Goal: Information Seeking & Learning: Find specific fact

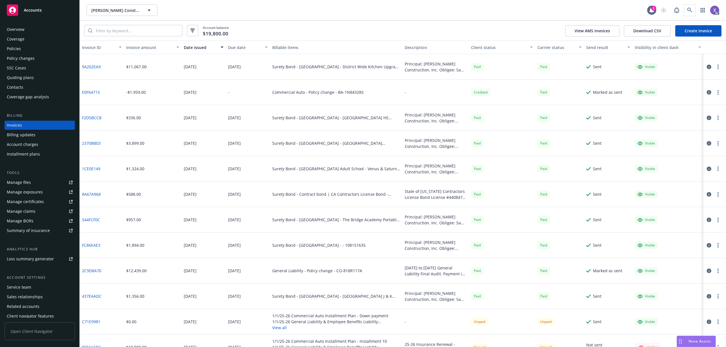
click at [695, 6] on span at bounding box center [689, 10] width 11 height 11
click at [688, 10] on icon at bounding box center [689, 10] width 5 height 5
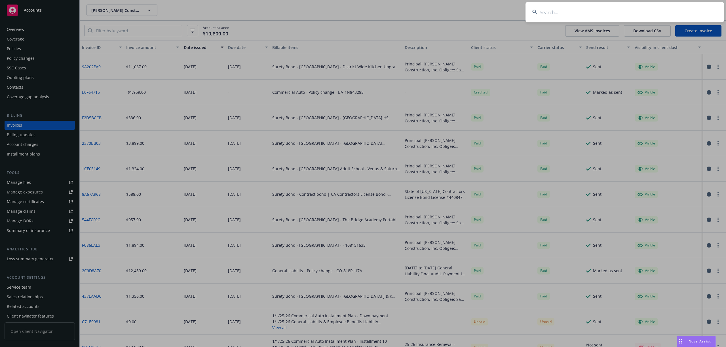
click at [583, 17] on input at bounding box center [624, 12] width 198 height 20
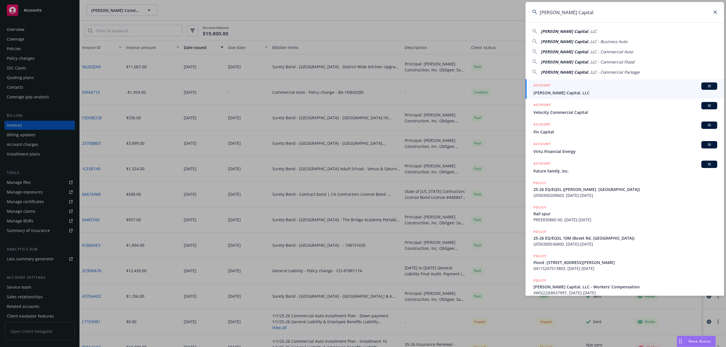
type input "Finn Capital"
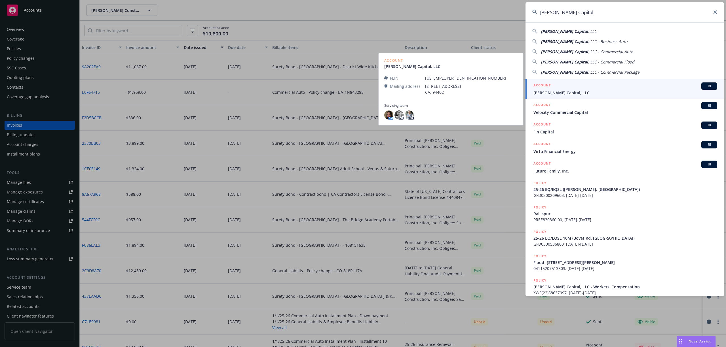
click at [573, 88] on div "ACCOUNT BI" at bounding box center [625, 86] width 184 height 7
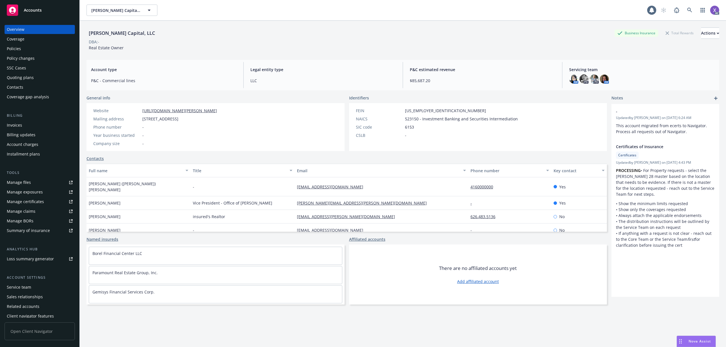
click at [21, 124] on div "Invoices" at bounding box center [14, 125] width 15 height 9
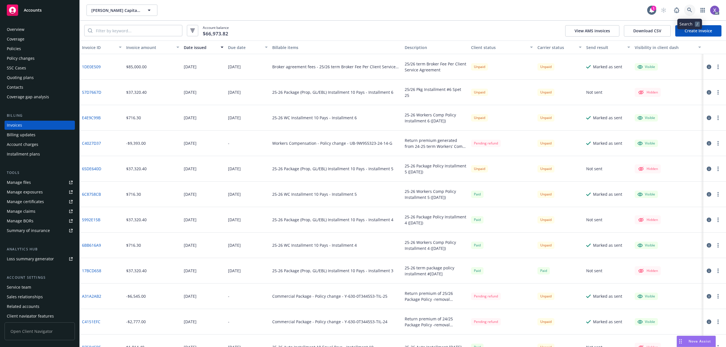
click at [692, 10] on link at bounding box center [689, 10] width 11 height 11
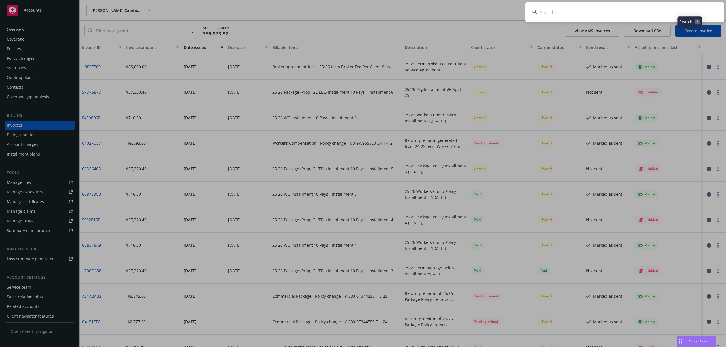
click at [622, 9] on input at bounding box center [624, 12] width 198 height 20
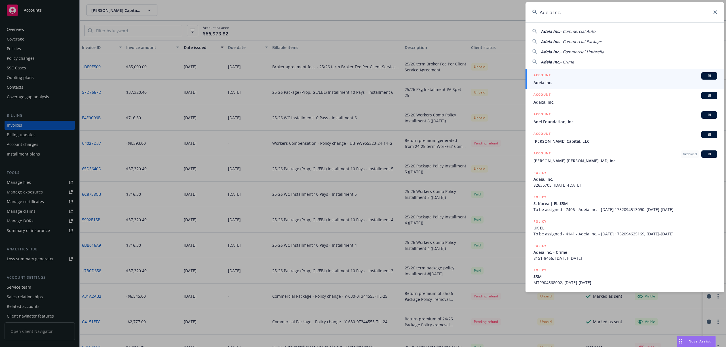
type input "Adeia Inc."
click at [563, 77] on div "ACCOUNT BI" at bounding box center [625, 75] width 184 height 7
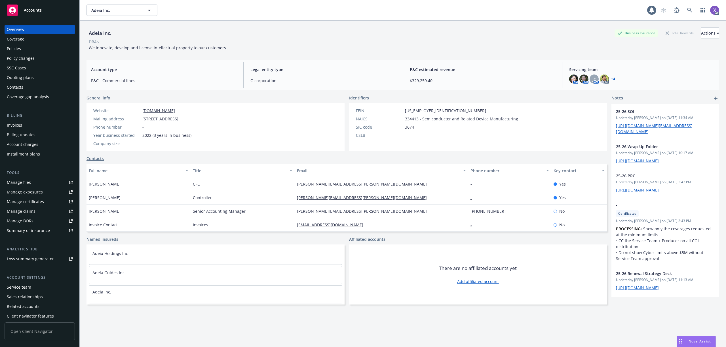
click at [13, 127] on div "Invoices" at bounding box center [14, 125] width 15 height 9
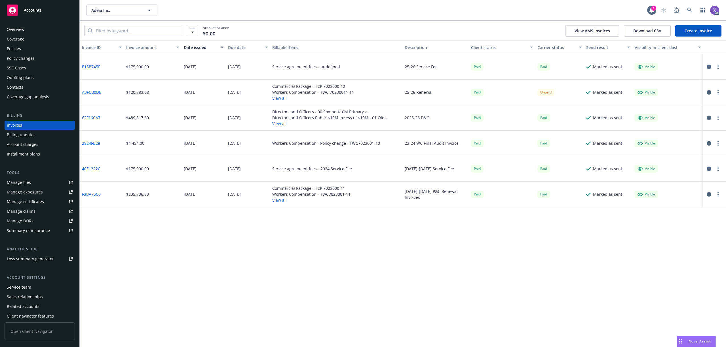
click at [94, 91] on link "A3FCB0DB" at bounding box center [92, 92] width 20 height 6
click at [687, 12] on icon at bounding box center [689, 10] width 5 height 5
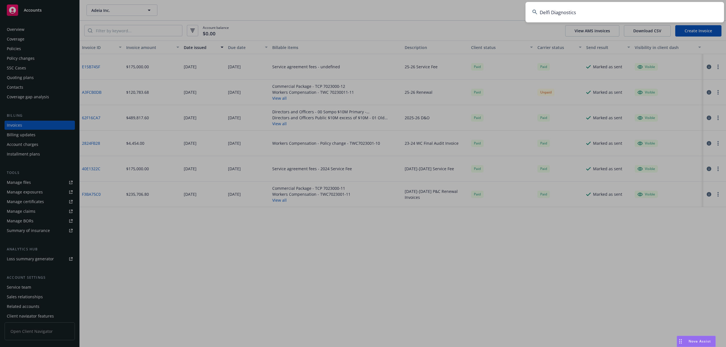
click at [640, 14] on input "Delfi Diagnostics" at bounding box center [624, 12] width 198 height 20
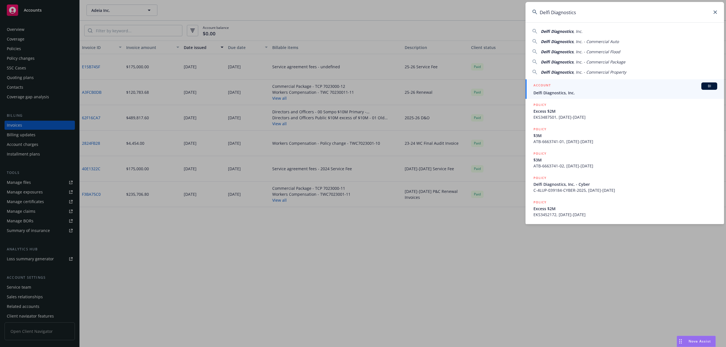
type input "Delfi Diagnostics"
click at [570, 94] on span "Delfi Diagnostics, Inc." at bounding box center [625, 93] width 184 height 6
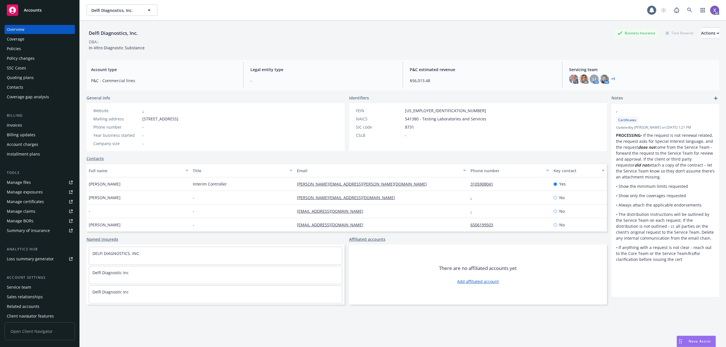
click at [17, 49] on div "Policies" at bounding box center [14, 48] width 14 height 9
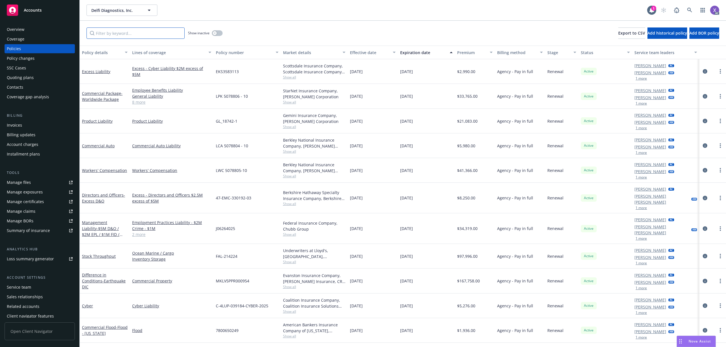
click at [155, 34] on input "Filter by keyword..." at bounding box center [135, 33] width 98 height 11
paste input "EKS3583113"
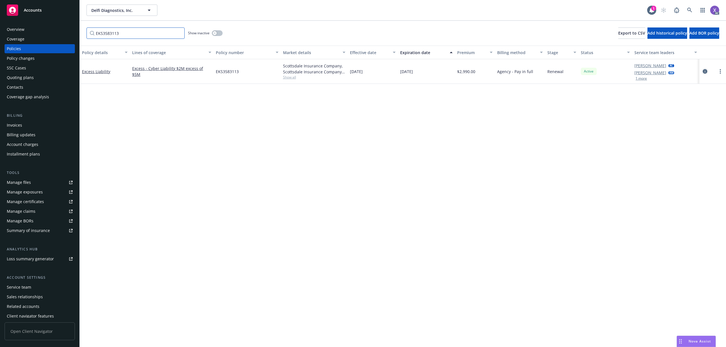
type input "EKS3583113"
click at [703, 72] on icon "circleInformation" at bounding box center [705, 71] width 5 height 5
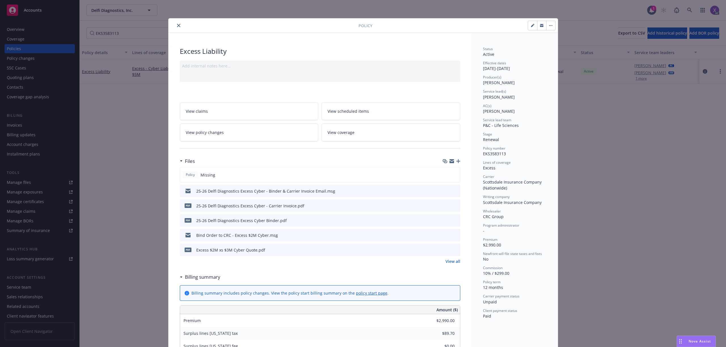
click at [451, 261] on link "View all" at bounding box center [452, 262] width 15 height 6
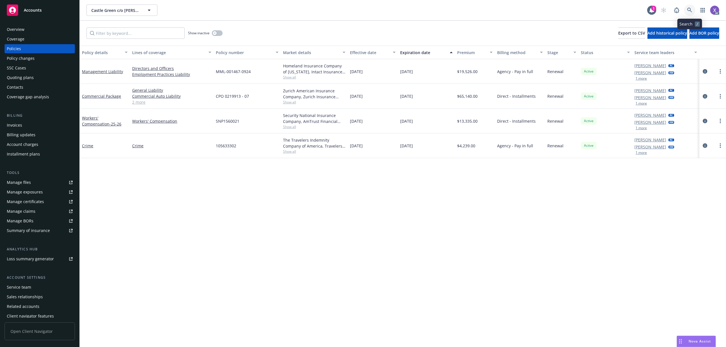
click at [688, 10] on icon at bounding box center [689, 10] width 5 height 5
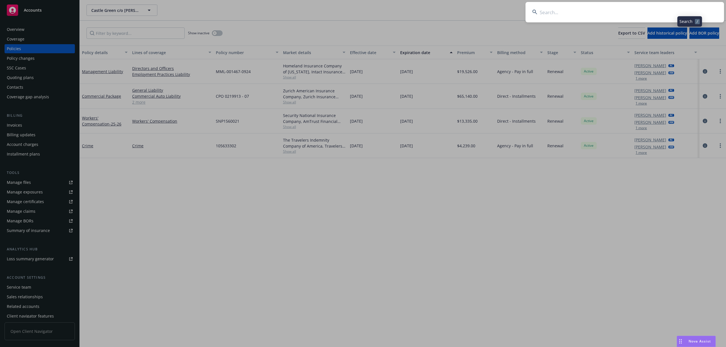
click at [627, 14] on input at bounding box center [624, 12] width 198 height 20
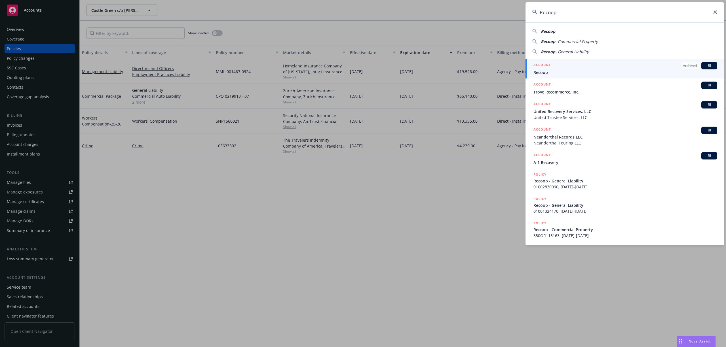
type input "Recoop"
click at [578, 69] on div "ACCOUNT Archived BI" at bounding box center [625, 65] width 184 height 7
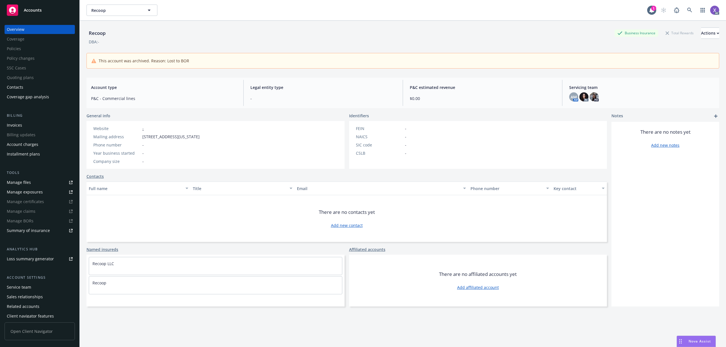
click at [15, 125] on div "Invoices" at bounding box center [14, 125] width 15 height 9
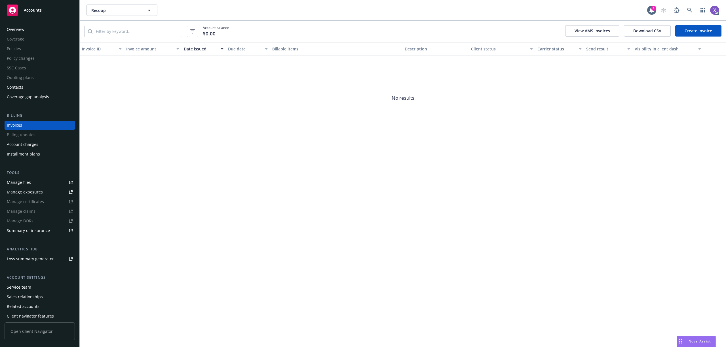
click at [599, 166] on div "Recoop Recoop 1 AC Account balance $0.00 View AMS invoices Download CSV Create …" at bounding box center [403, 173] width 646 height 347
click at [22, 127] on div "Invoices" at bounding box center [14, 125] width 15 height 9
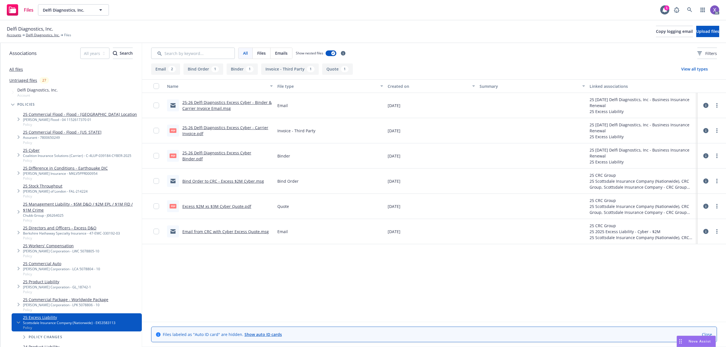
click at [237, 126] on link "25-26 Delfi Diagnostics Excess Cyber - Carrier Invoice.pdf" at bounding box center [225, 130] width 86 height 11
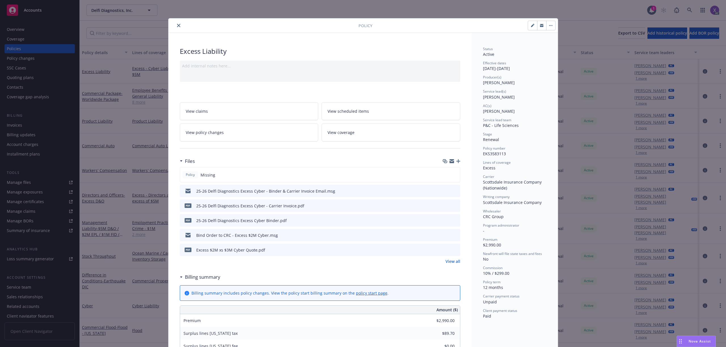
click at [179, 24] on div at bounding box center [265, 25] width 188 height 7
click at [177, 26] on icon "close" at bounding box center [178, 25] width 3 height 3
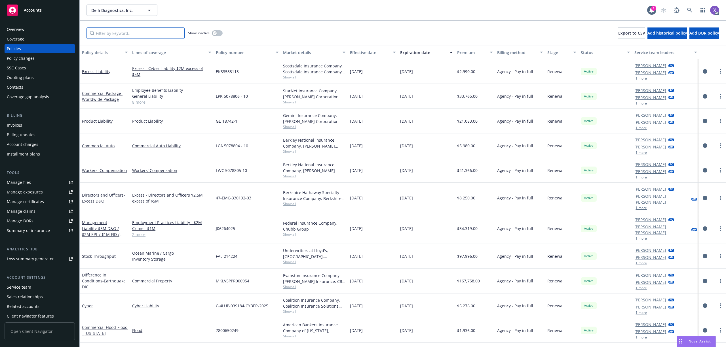
paste input "MKLV5PPR000954"
click at [146, 34] on input "Filter by keyword..." at bounding box center [135, 33] width 98 height 11
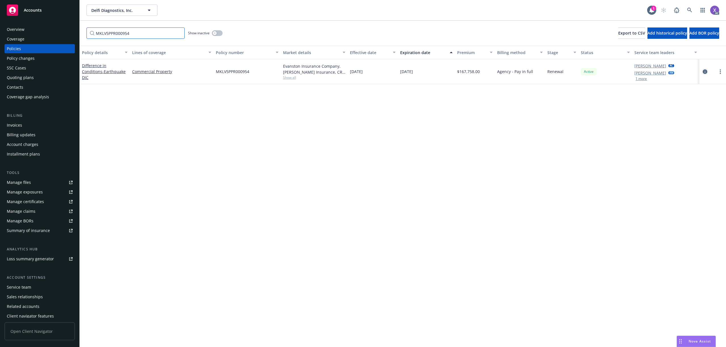
type input "MKLV5PPR000954"
click at [705, 70] on icon "circleInformation" at bounding box center [705, 71] width 5 height 5
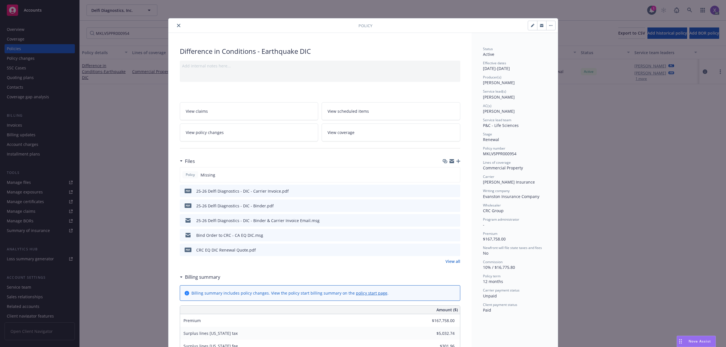
click at [177, 26] on icon "close" at bounding box center [178, 25] width 3 height 3
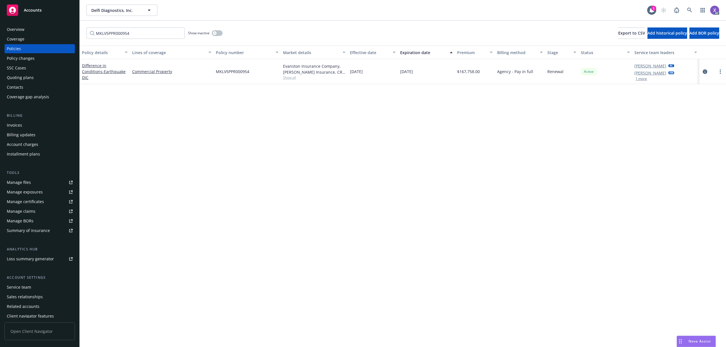
click at [438, 233] on div "Policy details Lines of coverage Policy number Market details Effective date Ex…" at bounding box center [403, 197] width 646 height 302
click at [706, 72] on icon "circleInformation" at bounding box center [705, 71] width 5 height 5
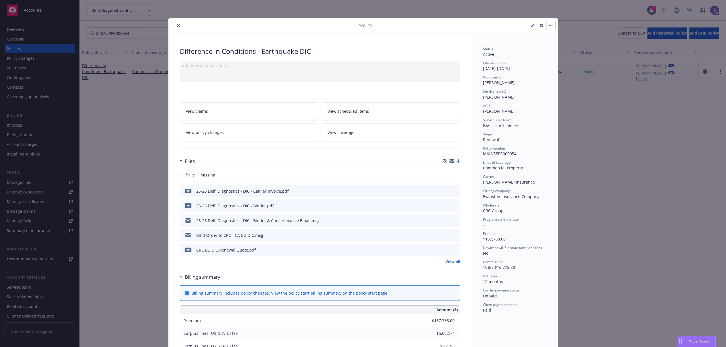
scroll to position [17, 0]
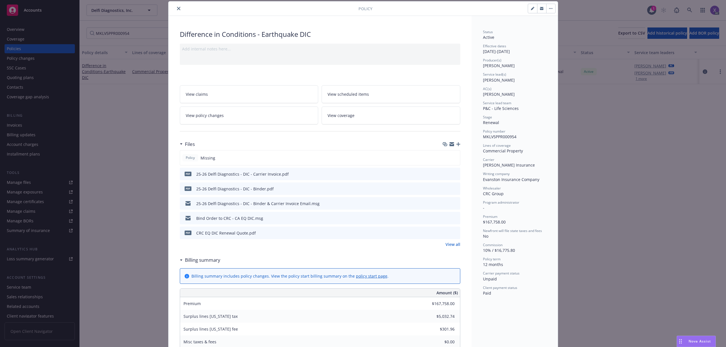
click at [453, 246] on link "View all" at bounding box center [452, 245] width 15 height 6
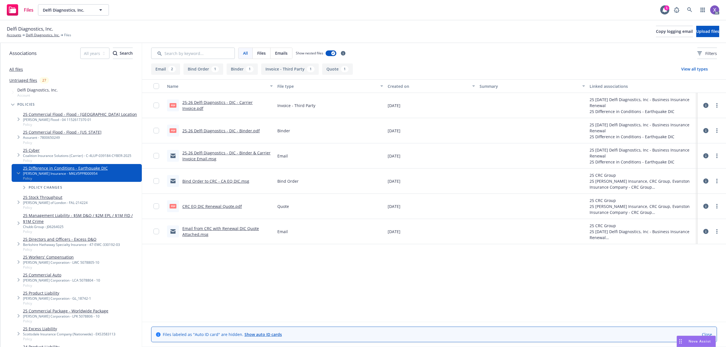
click at [253, 104] on link "25-26 Delfi Diagnostics - DIC - Carrier Invoice.pdf" at bounding box center [217, 105] width 70 height 11
